Goal: Information Seeking & Learning: Learn about a topic

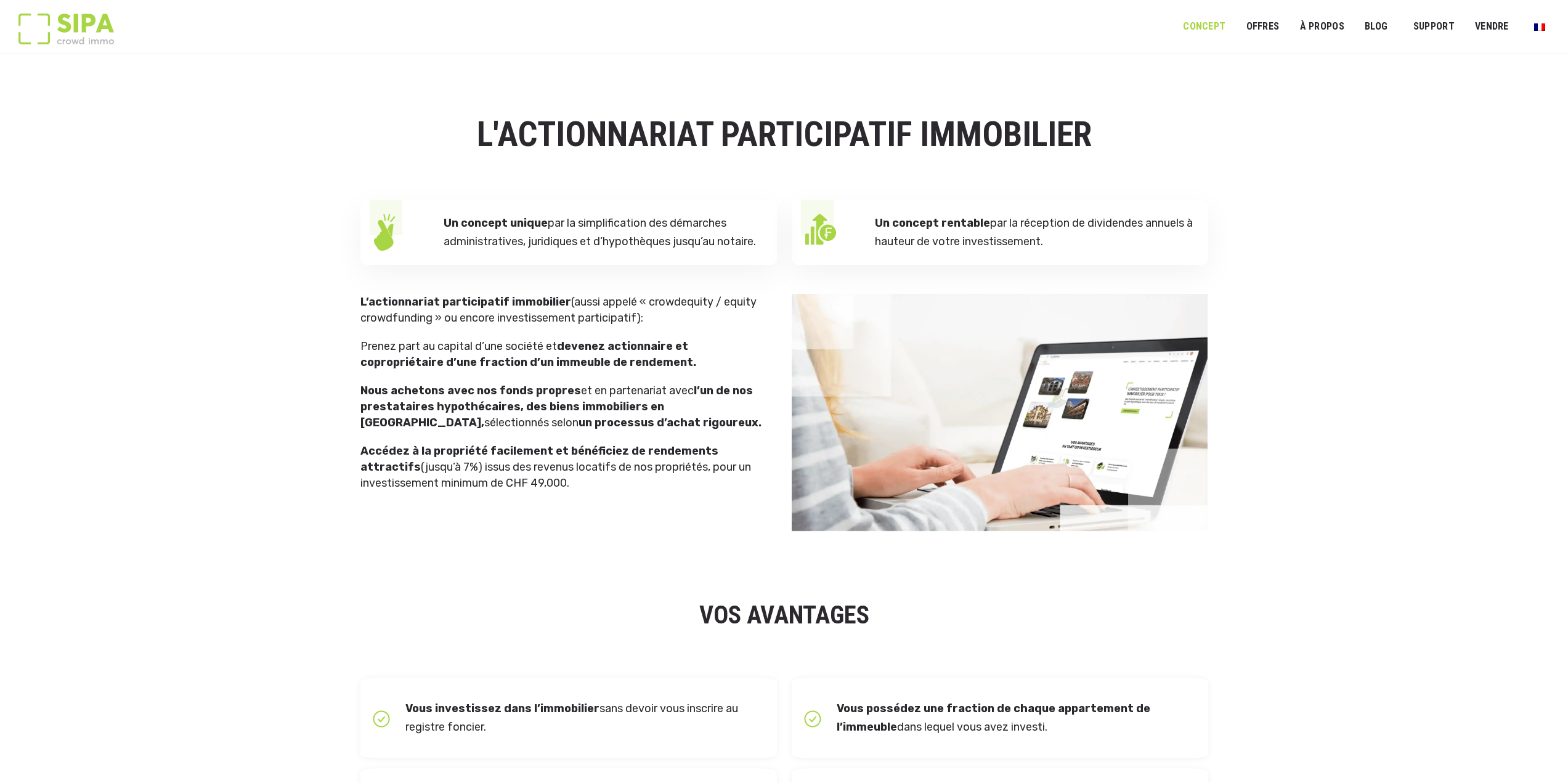
click at [598, 201] on div "Un concept unique par la simplification des démarches administratives, juridiqu…" at bounding box center [568, 232] width 416 height 65
click at [1265, 33] on link "OFFRES" at bounding box center [1262, 26] width 49 height 27
click at [1274, 29] on link "OFFRES" at bounding box center [1262, 26] width 49 height 27
click at [1273, 67] on link "NOS PROPRIÉTÉS" at bounding box center [1286, 63] width 98 height 24
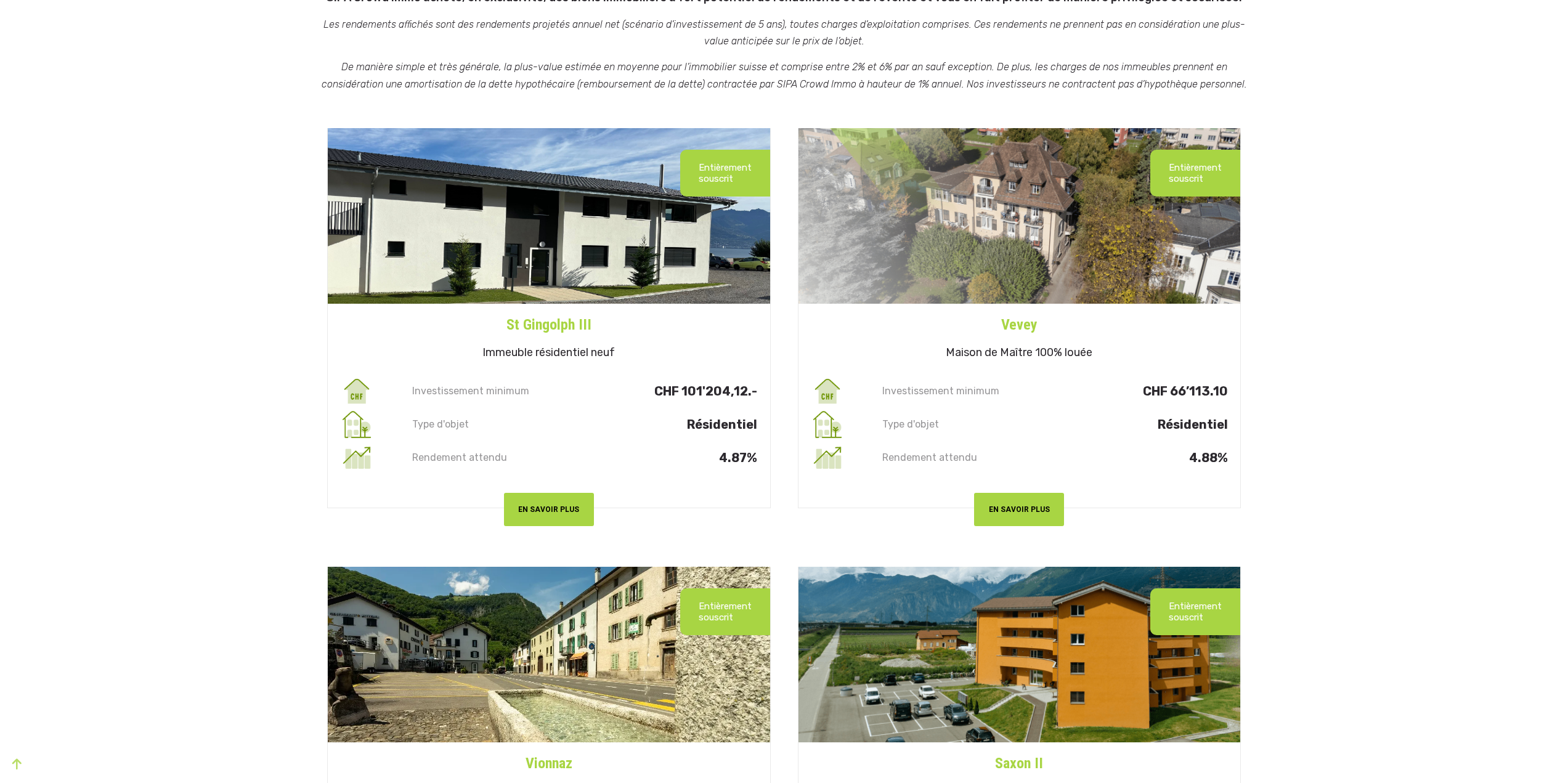
scroll to position [123, 0]
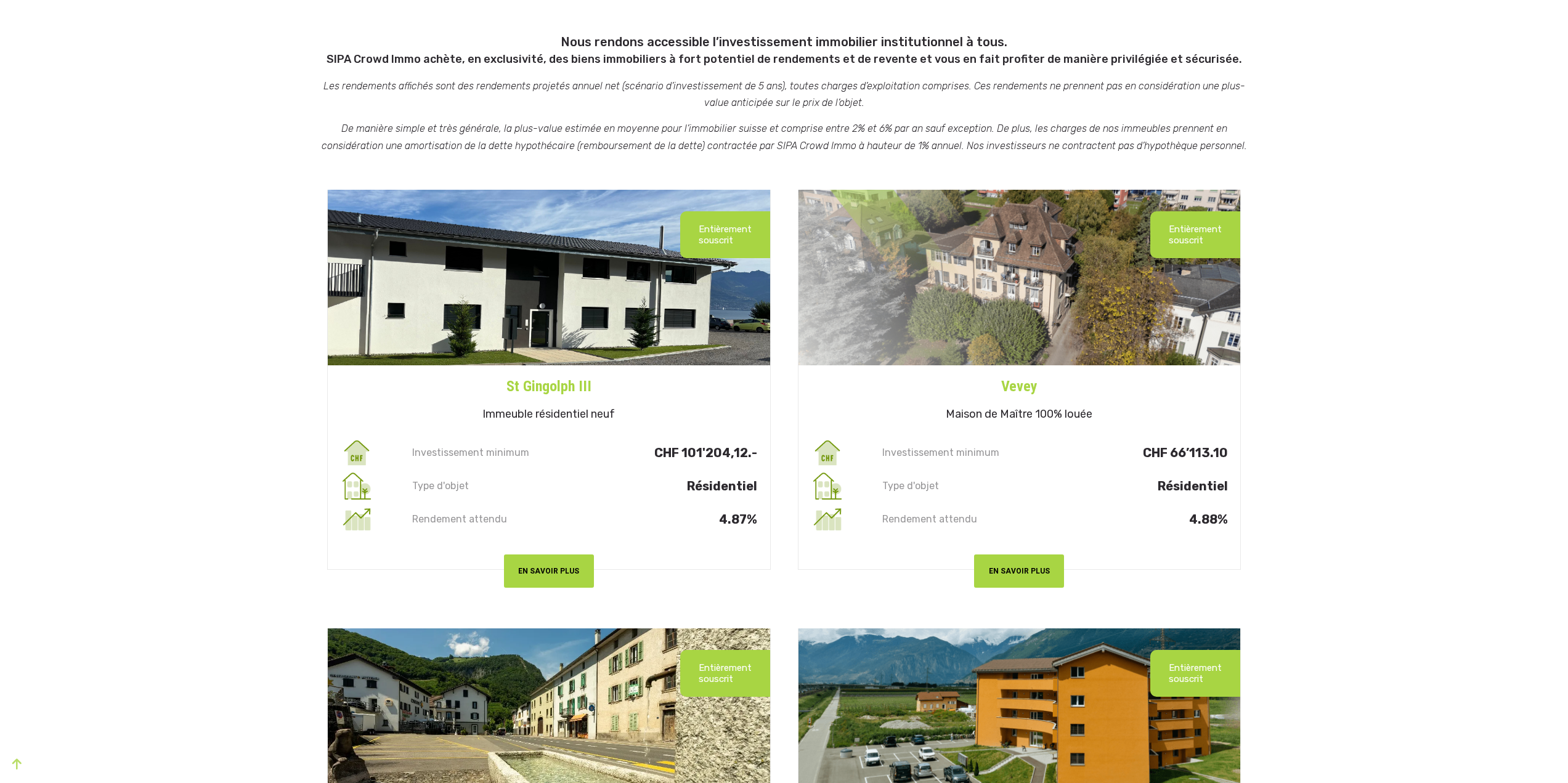
drag, startPoint x: 413, startPoint y: 453, endPoint x: 758, endPoint y: 487, distance: 346.7
click at [758, 487] on div "Investissement minimum CHF 101'204,12.- Type d'objet Résidentiel Rendement atte…" at bounding box center [549, 486] width 443 height 100
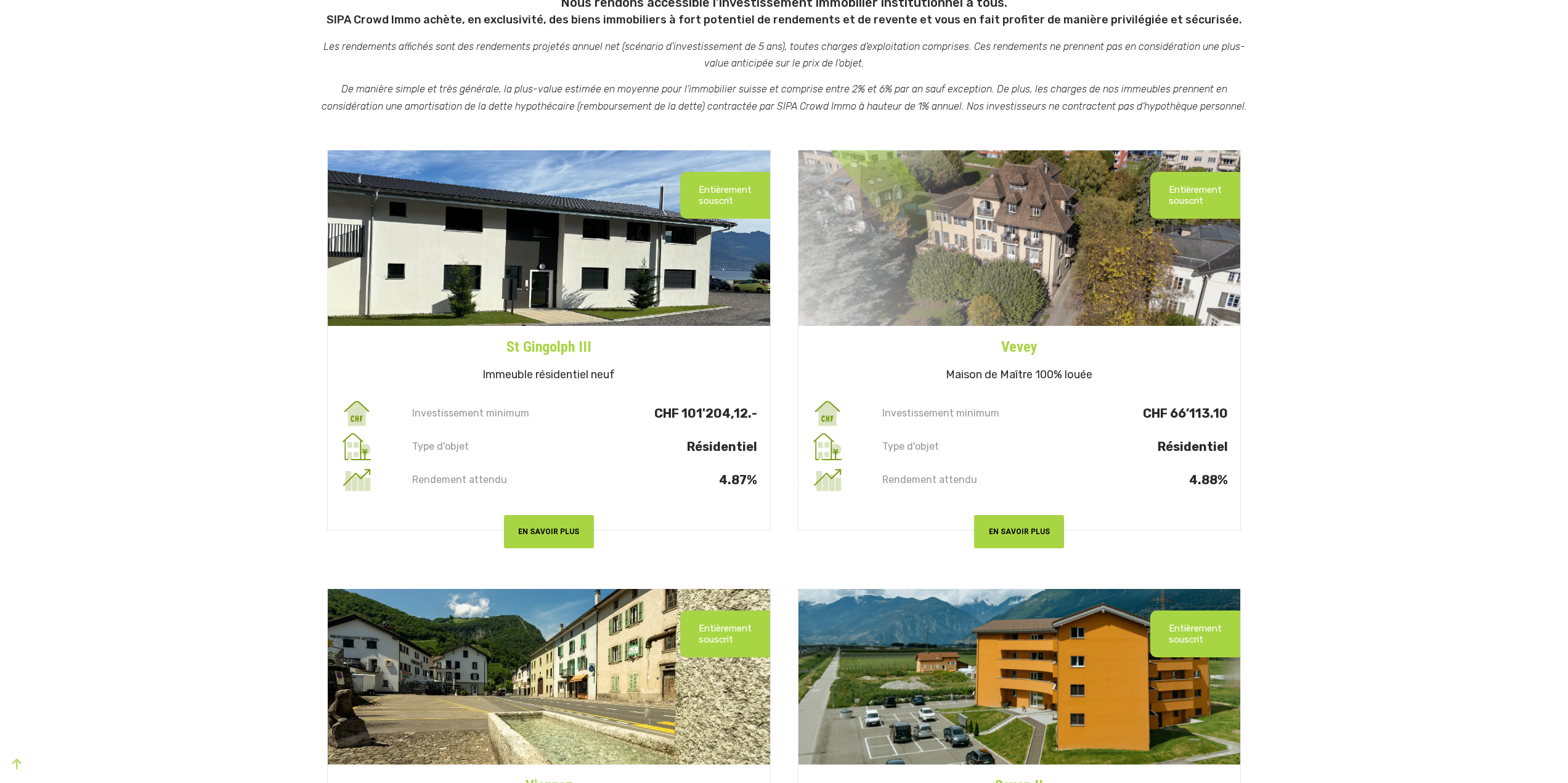
scroll to position [185, 0]
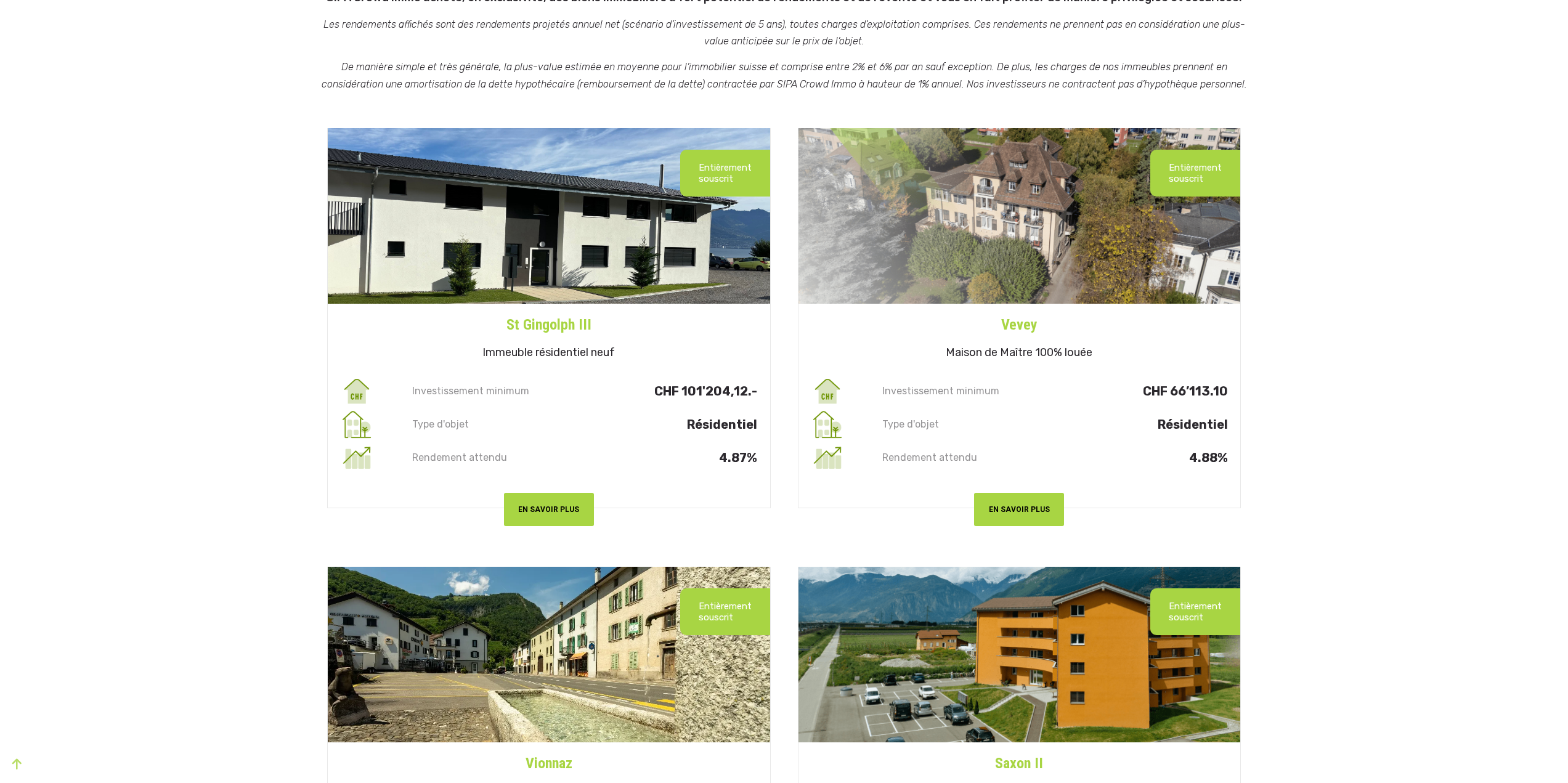
click at [710, 475] on center "EN SAVOIR PLUS" at bounding box center [549, 490] width 443 height 33
drag, startPoint x: 752, startPoint y: 459, endPoint x: 432, endPoint y: 460, distance: 320.0
click at [432, 460] on div "Rendement attendu 4.87%" at bounding box center [549, 458] width 443 height 33
click at [581, 412] on div "Type d'objet Résidentiel" at bounding box center [549, 425] width 443 height 33
drag, startPoint x: 723, startPoint y: 460, endPoint x: 754, endPoint y: 461, distance: 31.0
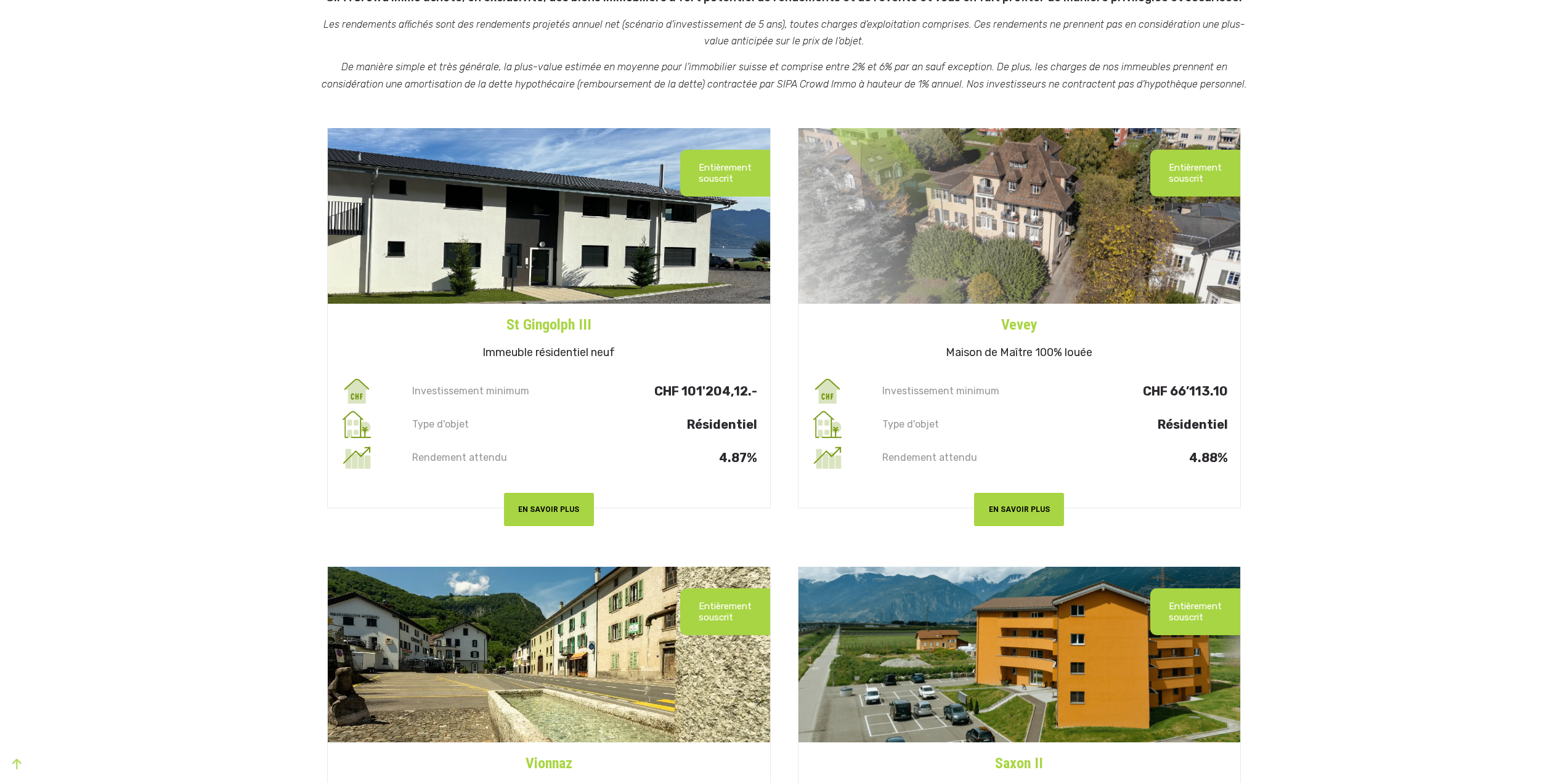
click at [754, 461] on p "4.87%" at bounding box center [671, 457] width 174 height 11
